Goal: Communication & Community: Answer question/provide support

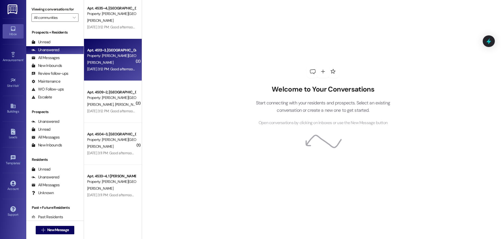
scroll to position [551, 0]
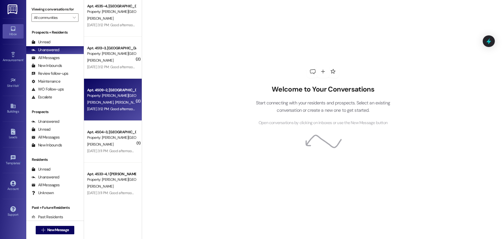
click at [117, 104] on div "[PERSON_NAME] [PERSON_NAME]" at bounding box center [112, 102] width 50 height 7
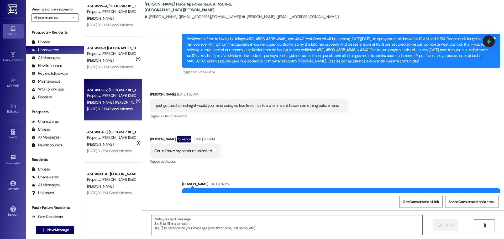
scroll to position [7209, 0]
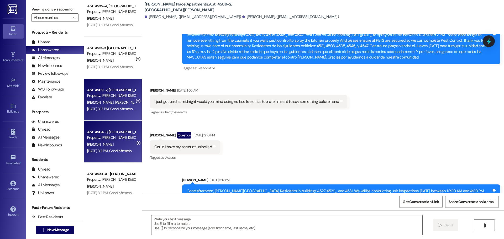
click at [112, 139] on div "Property: [PERSON_NAME][GEOGRAPHIC_DATA] Apartments" at bounding box center [111, 138] width 49 height 6
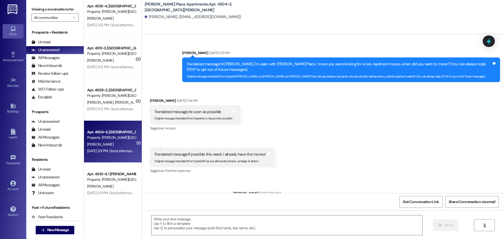
scroll to position [14980, 0]
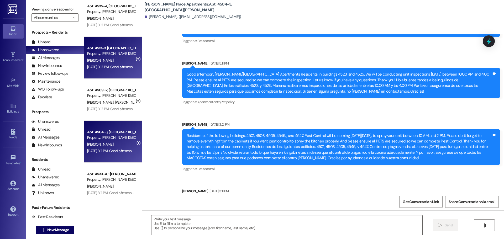
click at [113, 57] on div "[PERSON_NAME]" at bounding box center [112, 60] width 50 height 7
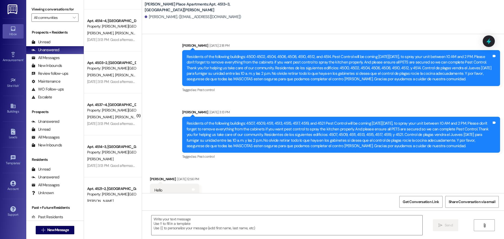
scroll to position [315, 0]
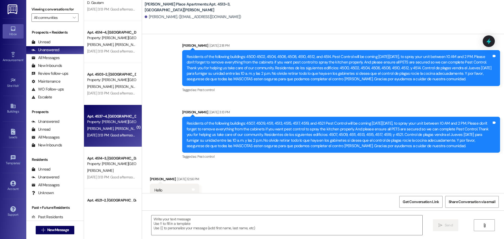
click at [122, 129] on div "[PERSON_NAME] [PERSON_NAME]" at bounding box center [112, 128] width 50 height 7
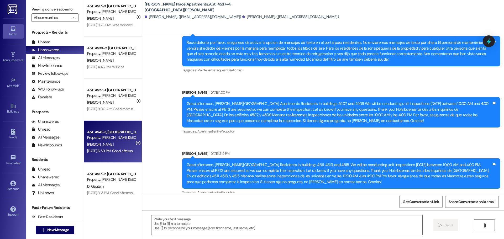
scroll to position [9154, 0]
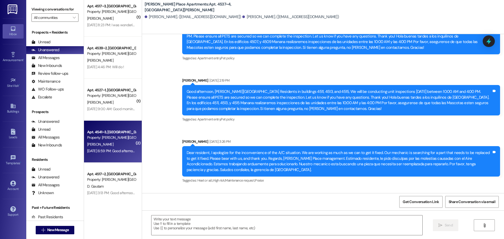
click at [117, 142] on div "[PERSON_NAME]" at bounding box center [112, 144] width 50 height 7
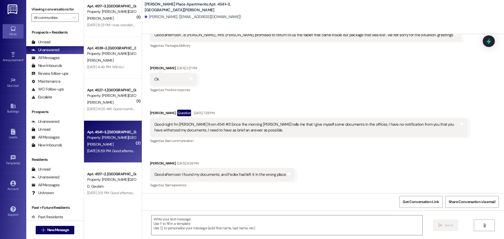
scroll to position [2857, 0]
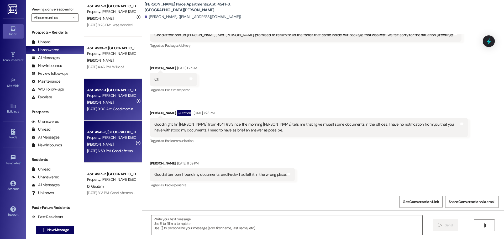
click at [120, 101] on div "[PERSON_NAME]" at bounding box center [112, 102] width 50 height 7
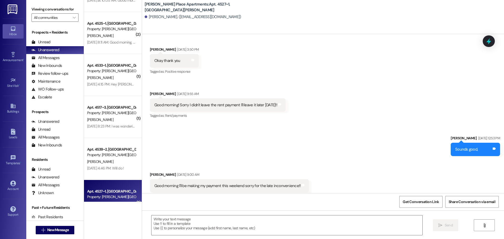
scroll to position [26, 0]
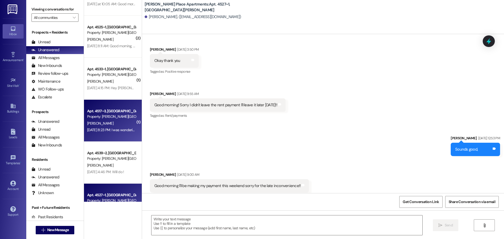
click at [116, 122] on div "[PERSON_NAME]" at bounding box center [112, 123] width 50 height 7
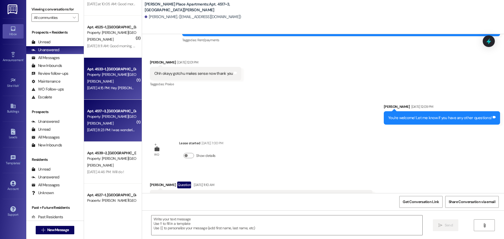
scroll to position [5743, 0]
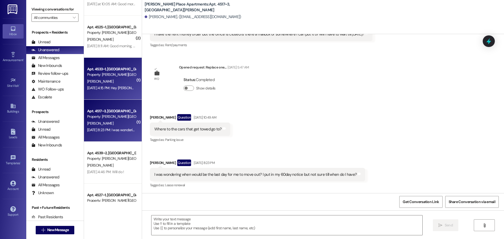
click at [119, 78] on div "[PERSON_NAME]" at bounding box center [112, 81] width 50 height 7
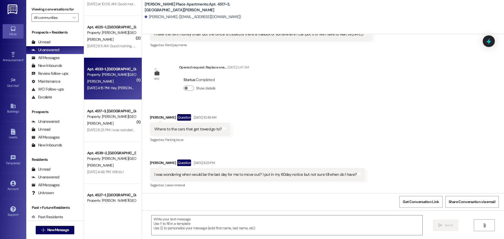
scroll to position [564, 0]
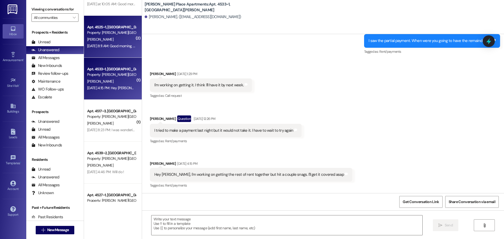
click at [114, 39] on div "[PERSON_NAME]" at bounding box center [112, 39] width 50 height 7
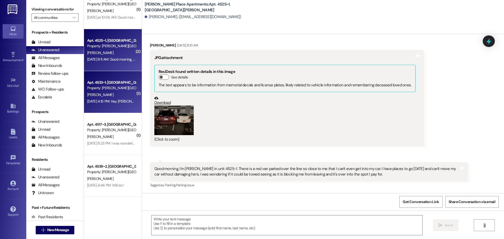
scroll to position [0, 0]
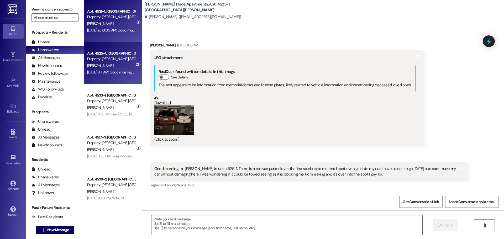
click at [114, 20] on div "[PERSON_NAME]" at bounding box center [112, 23] width 50 height 7
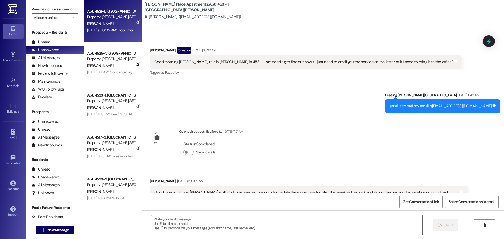
scroll to position [1513, 0]
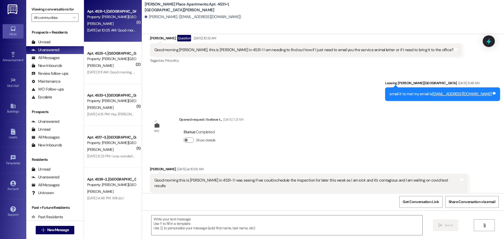
click at [119, 20] on div "[PERSON_NAME]" at bounding box center [112, 23] width 50 height 7
click at [44, 59] on div "All Messages" at bounding box center [45, 58] width 28 height 6
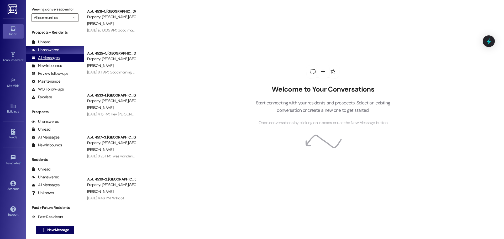
click at [45, 60] on div "All Messages" at bounding box center [45, 58] width 28 height 6
